Goal: Use online tool/utility: Utilize a website feature to perform a specific function

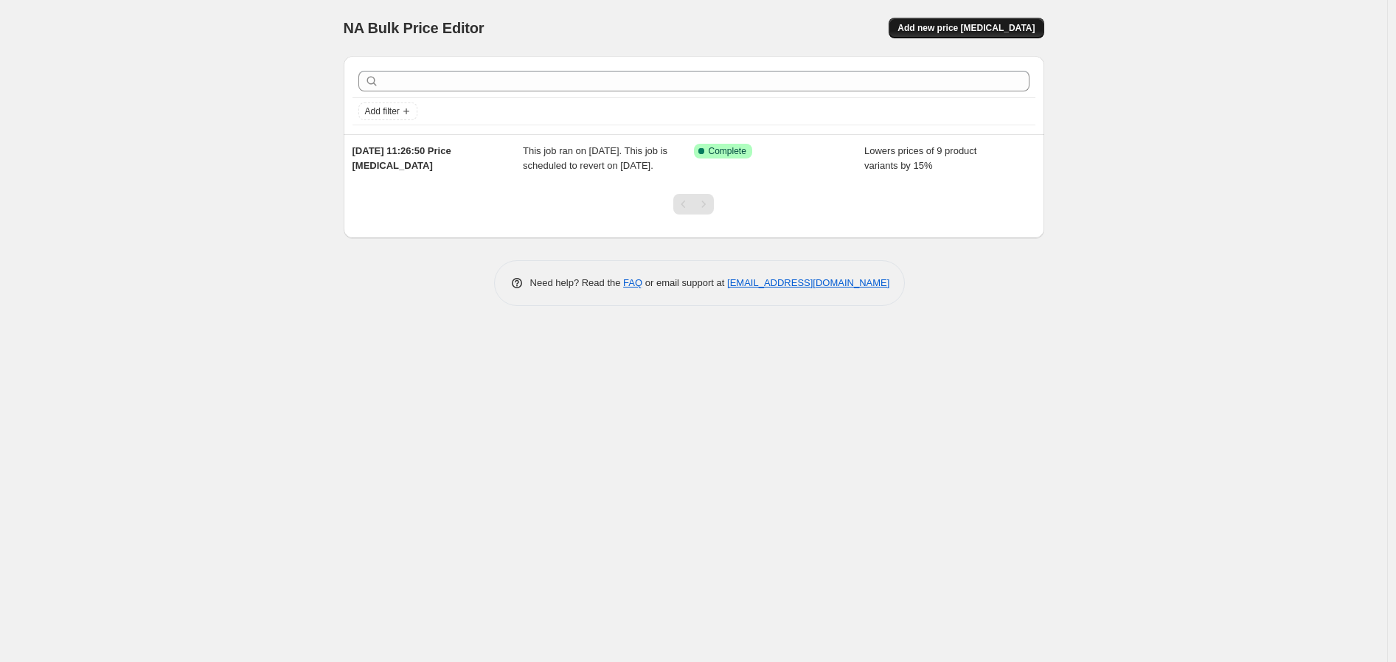
click at [967, 32] on span "Add new price [MEDICAL_DATA]" at bounding box center [965, 28] width 137 height 12
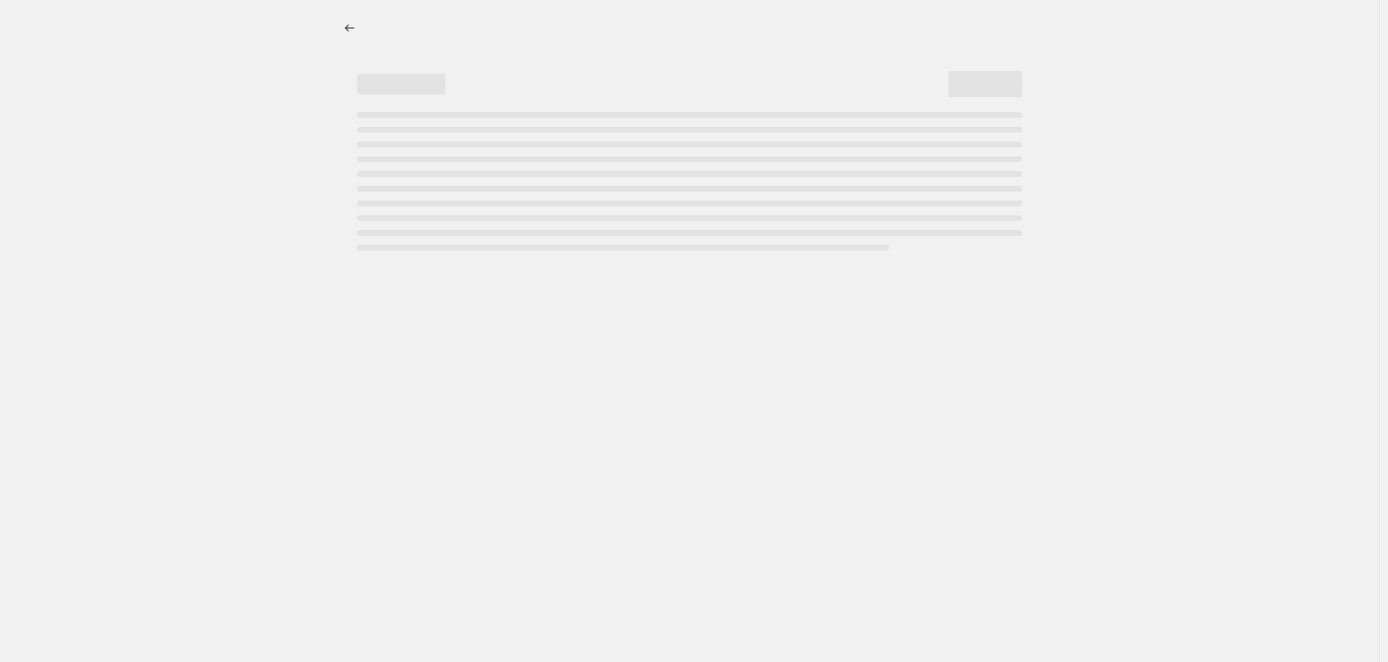
select select "percentage"
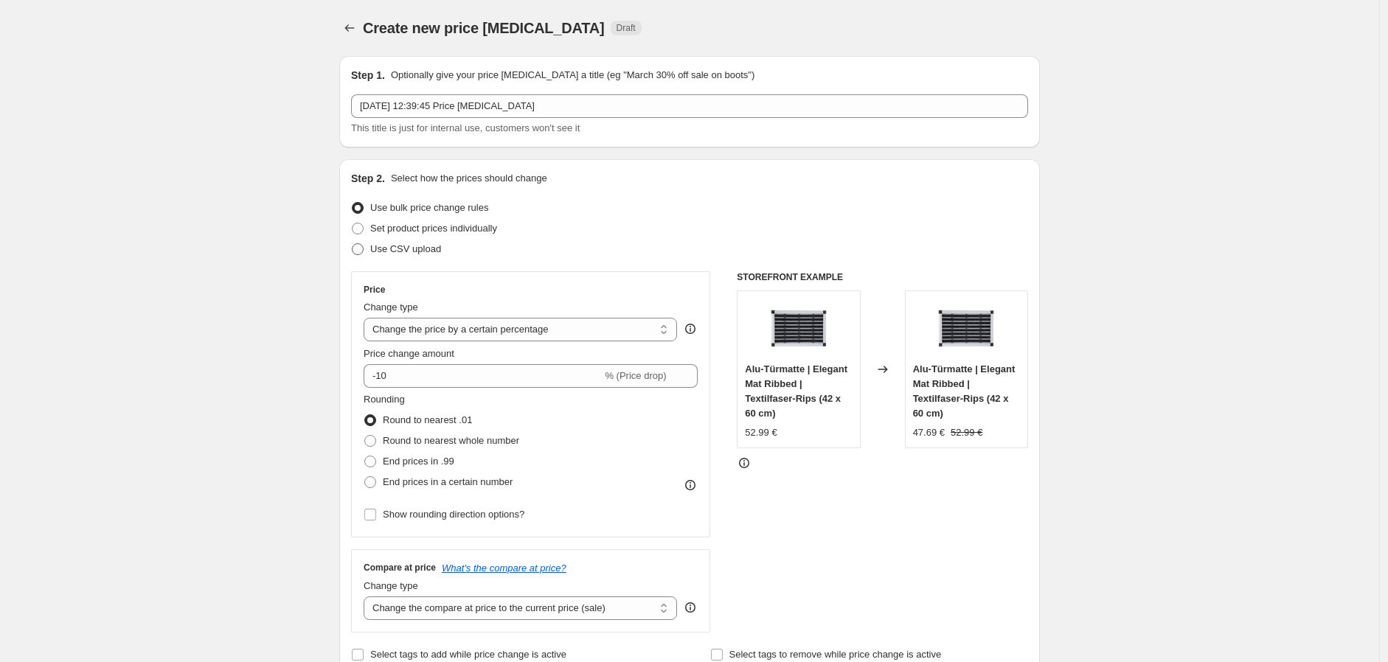
click at [389, 242] on span "Use CSV upload" at bounding box center [405, 249] width 71 height 15
click at [352, 243] on input "Use CSV upload" at bounding box center [352, 243] width 1 height 1
radio input "true"
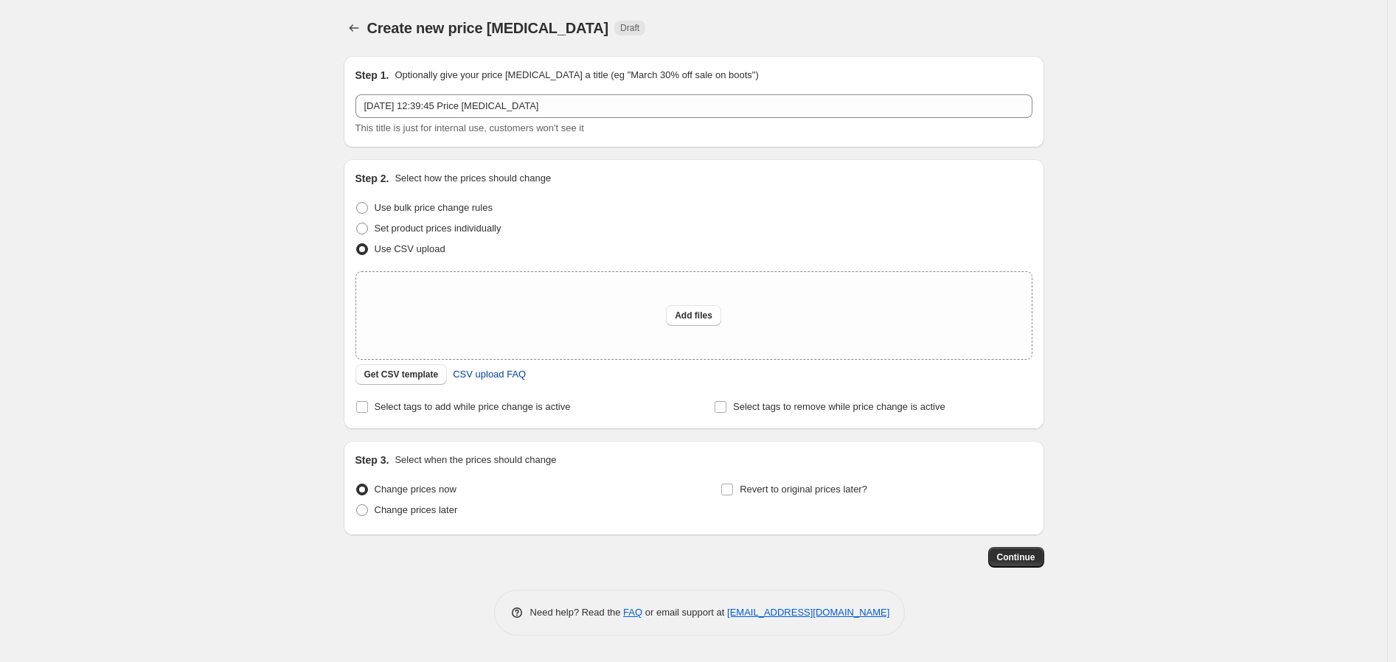
click at [497, 376] on span "CSV upload FAQ" at bounding box center [489, 374] width 73 height 15
click at [424, 372] on span "Get CSV template" at bounding box center [401, 375] width 74 height 12
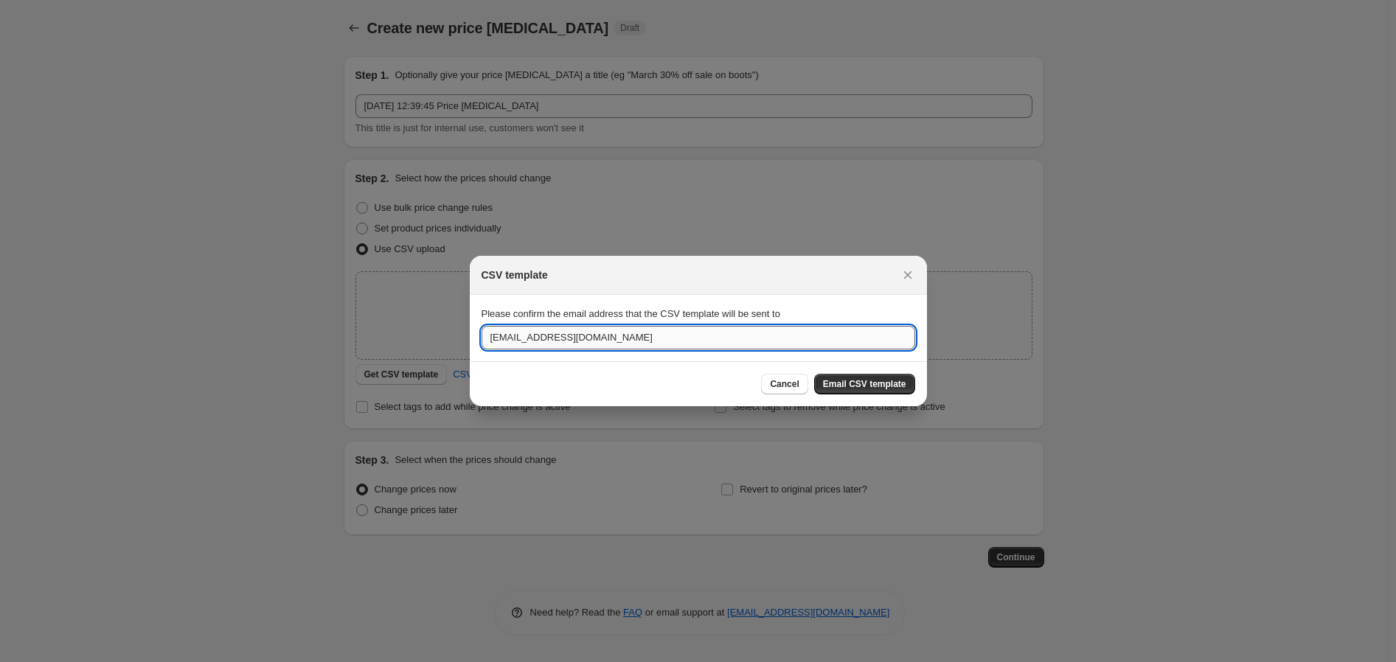
click at [630, 338] on input "[EMAIL_ADDRESS][DOMAIN_NAME]" at bounding box center [698, 338] width 434 height 24
click at [866, 378] on button "Email CSV template" at bounding box center [864, 384] width 101 height 21
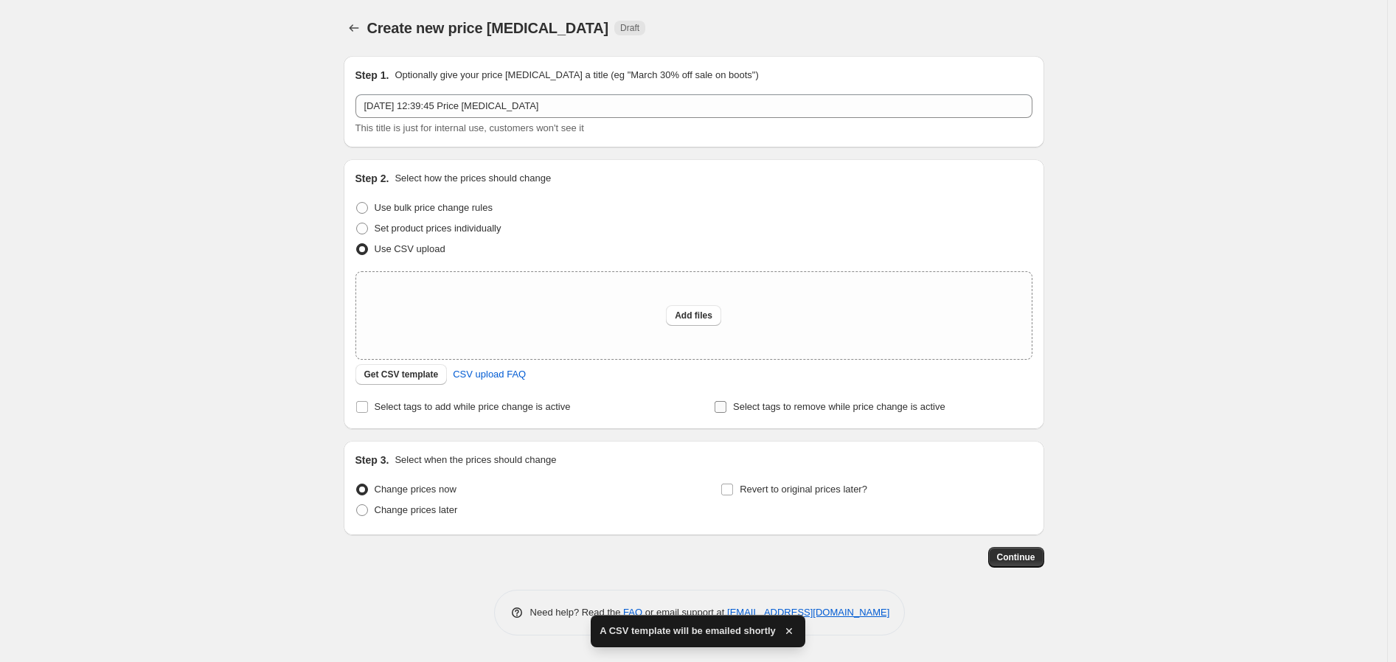
click at [734, 404] on span "Select tags to remove while price change is active" at bounding box center [839, 406] width 212 height 11
click at [726, 404] on input "Select tags to remove while price change is active" at bounding box center [720, 407] width 12 height 12
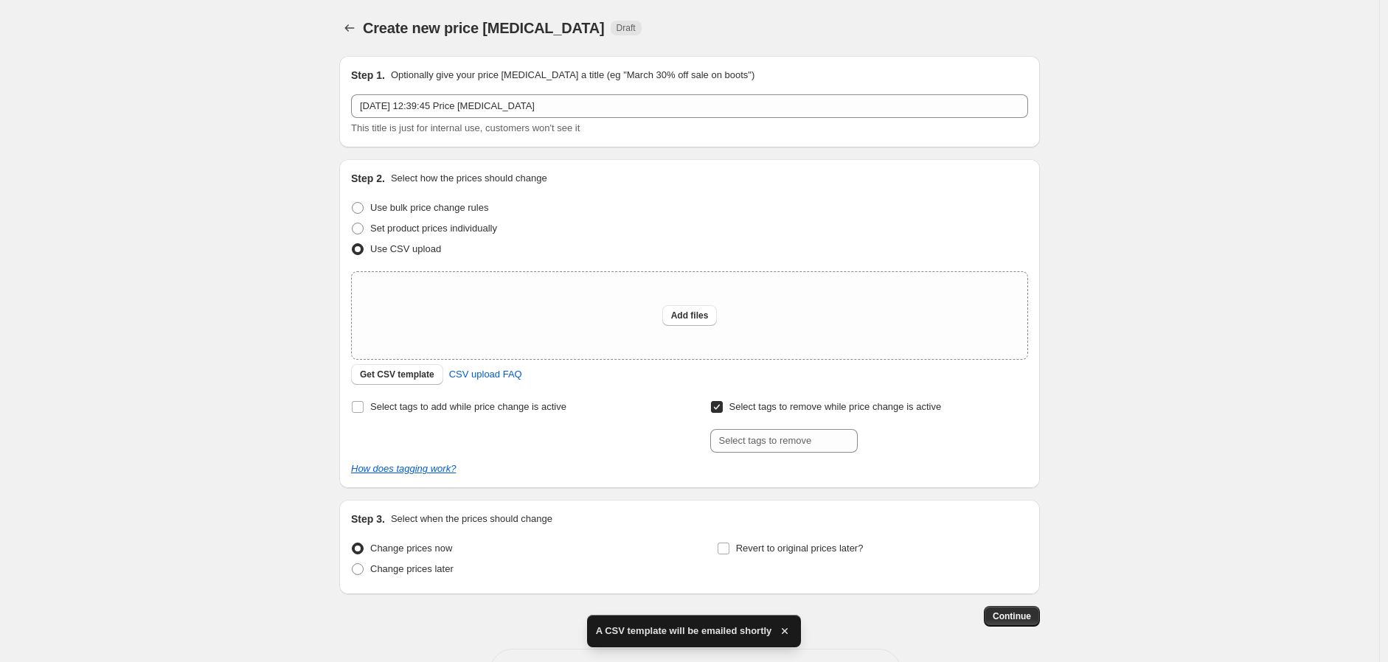
click at [742, 407] on span "Select tags to remove while price change is active" at bounding box center [835, 406] width 212 height 11
click at [723, 407] on input "Select tags to remove while price change is active" at bounding box center [717, 407] width 12 height 12
checkbox input "false"
